Goal: Check status: Check status

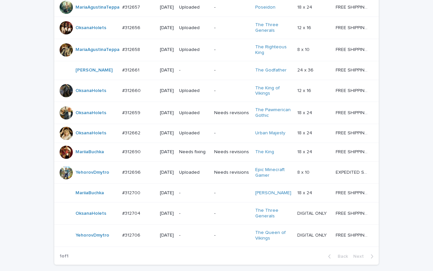
scroll to position [478, 0]
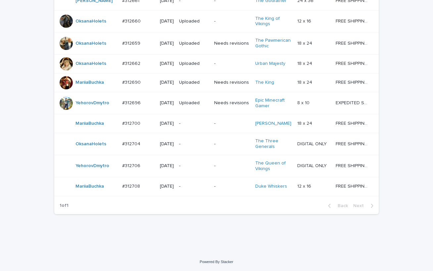
drag, startPoint x: 5, startPoint y: 114, endPoint x: 7, endPoint y: 126, distance: 12.4
click at [192, 189] on p "-" at bounding box center [194, 187] width 30 height 6
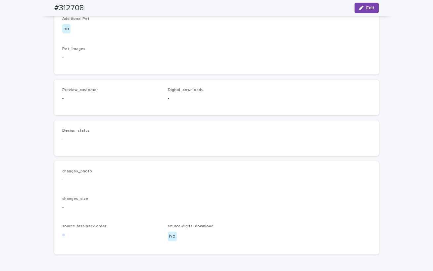
scroll to position [231, 0]
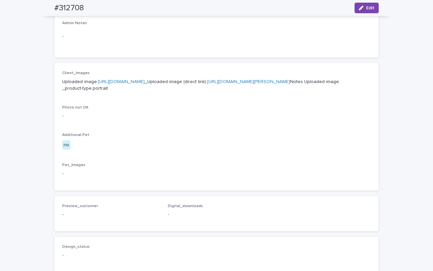
click at [135, 81] on link "https://cdn.shopify.com-uploadkit.app/s/files/1/0033/4807/0511/files/download.h…" at bounding box center [121, 81] width 47 height 5
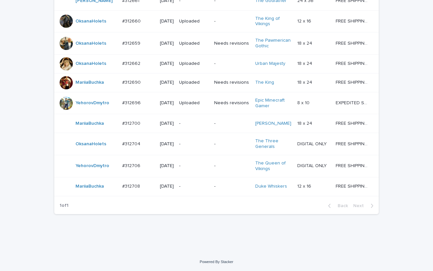
scroll to position [500, 0]
